Goal: Task Accomplishment & Management: Complete application form

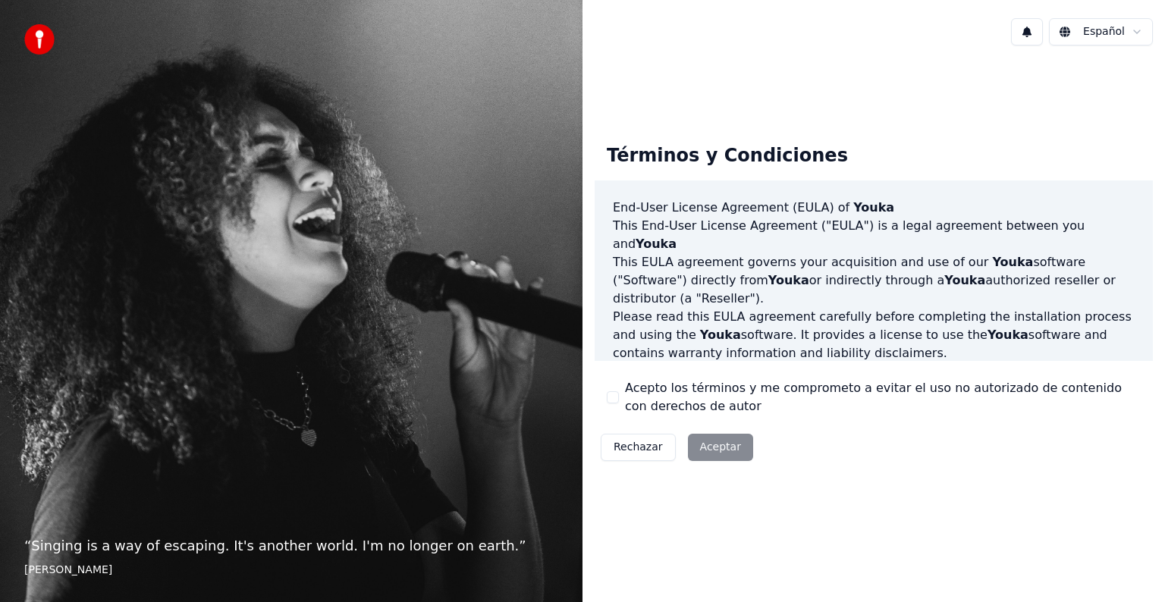
click at [710, 448] on div "Rechazar Aceptar" at bounding box center [677, 447] width 165 height 39
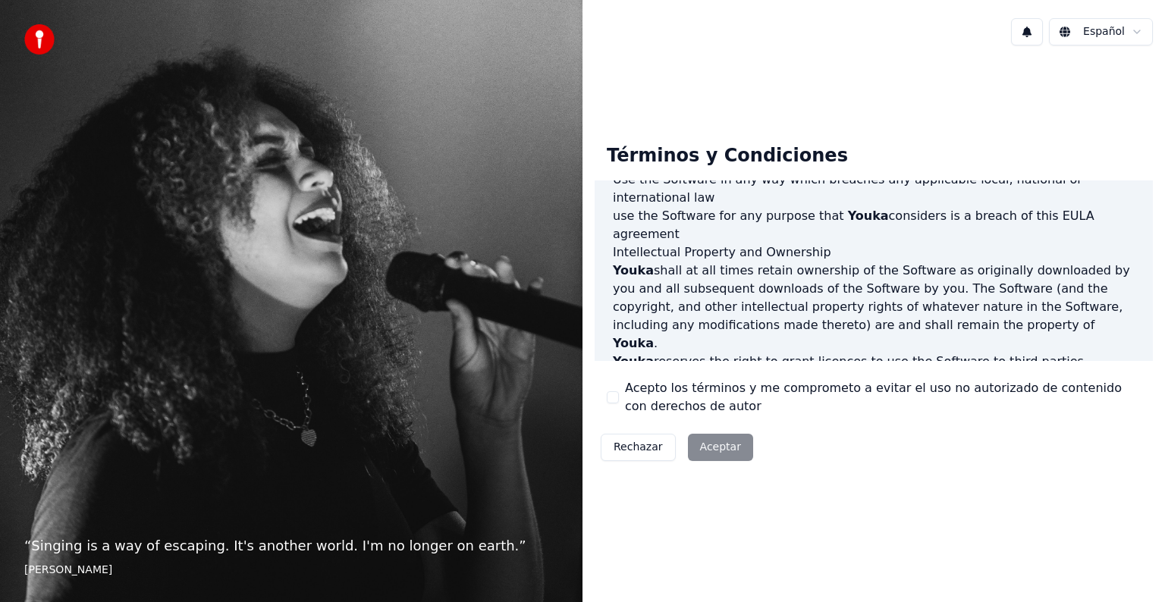
scroll to position [820, 0]
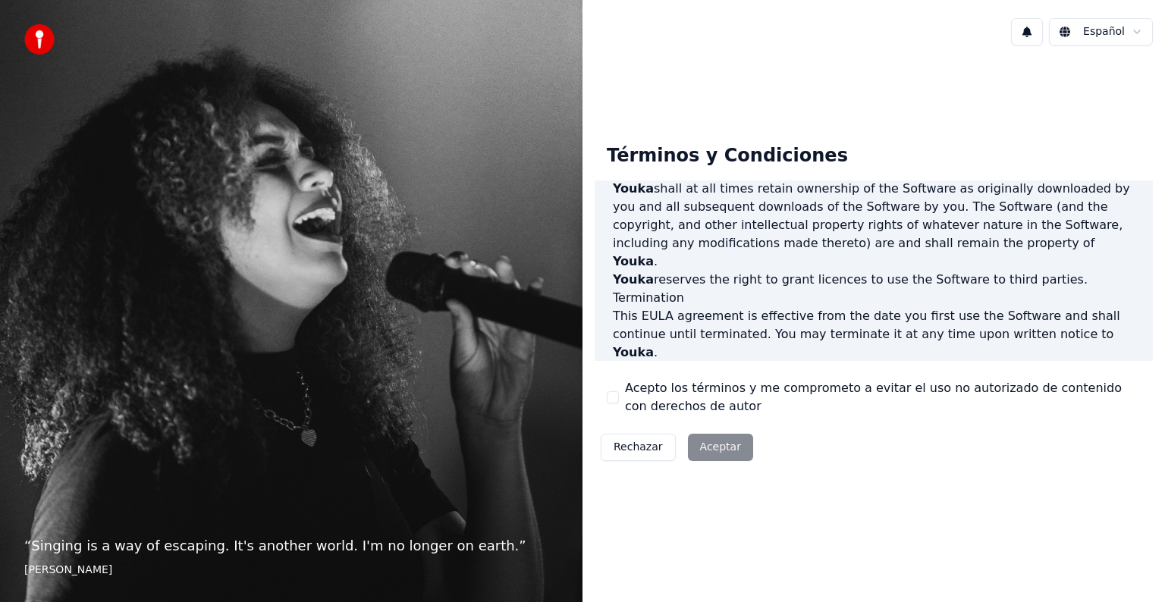
click at [711, 446] on div "Rechazar Aceptar" at bounding box center [677, 447] width 165 height 39
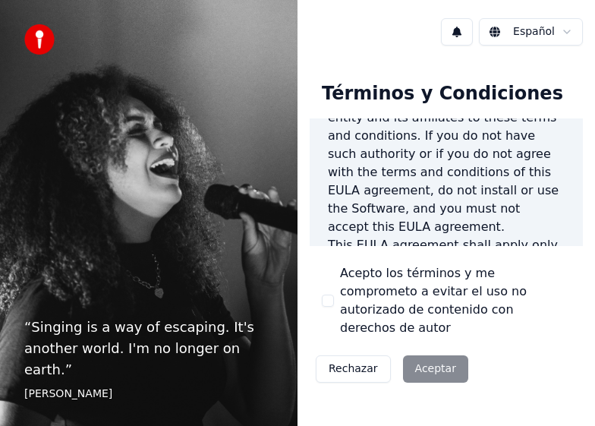
scroll to position [517, 0]
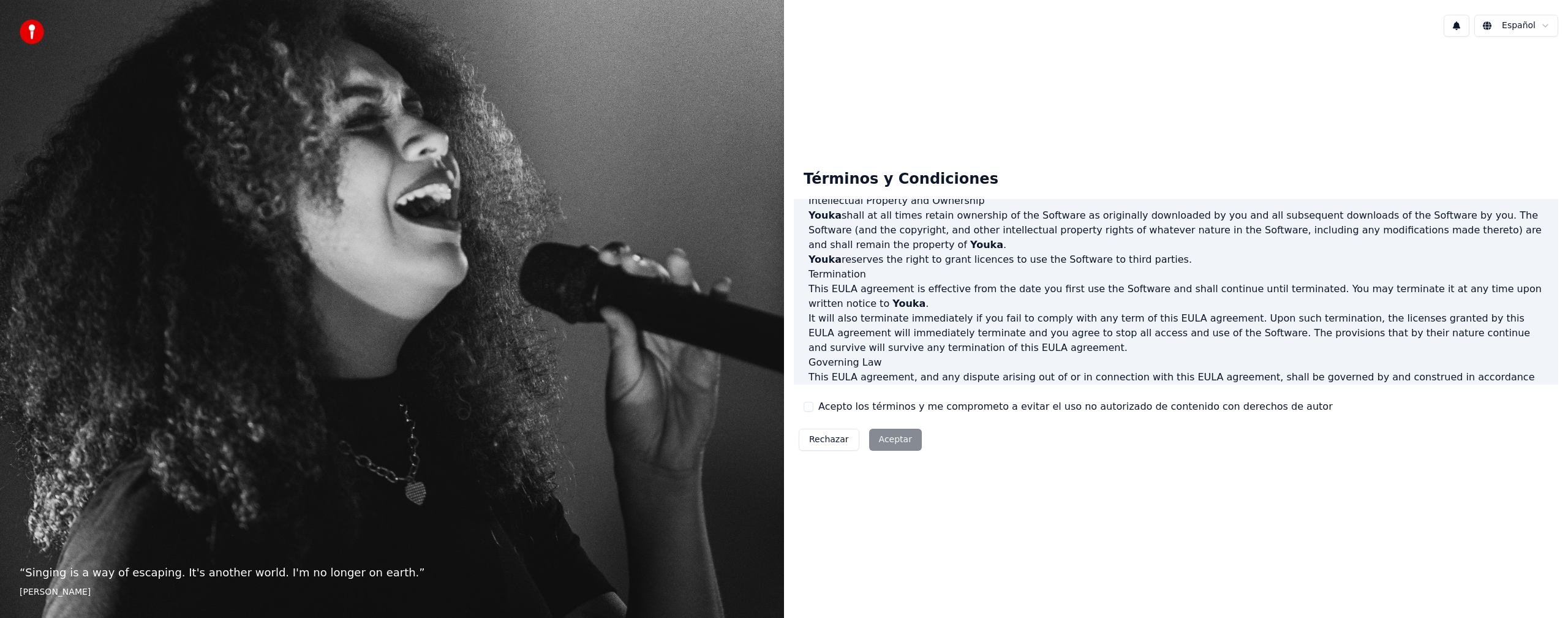
click at [808, 403] on button "Acepto los términos y me comprometo a evitar el uso no autorizado de contenido …" at bounding box center [808, 407] width 10 height 10
click at [894, 440] on button "Aceptar" at bounding box center [895, 439] width 52 height 22
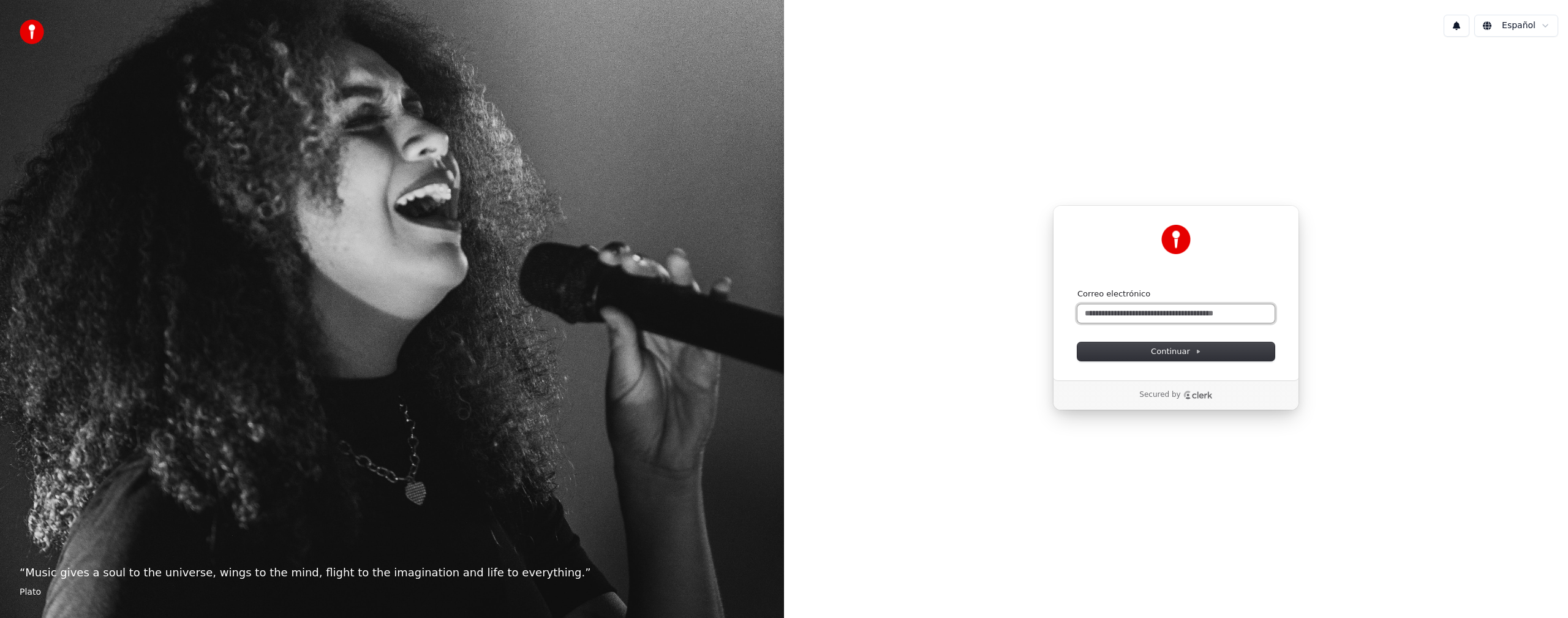
click at [940, 317] on input "Correo electrónico" at bounding box center [1176, 313] width 197 height 19
click at [940, 288] on button "submit" at bounding box center [1077, 288] width 0 height 0
type input "**********"
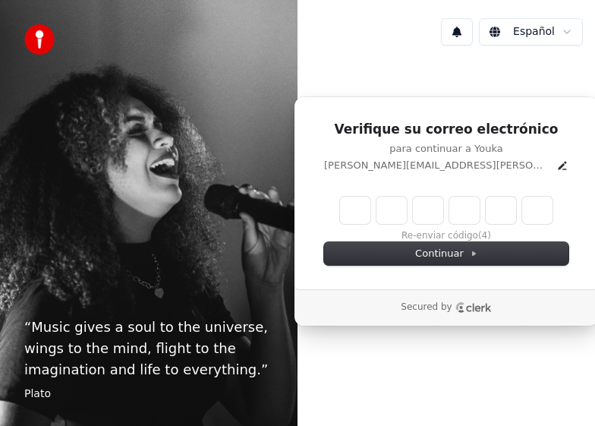
click at [360, 212] on input "Enter verification code" at bounding box center [446, 209] width 212 height 27
type input "******"
